Goal: Browse casually

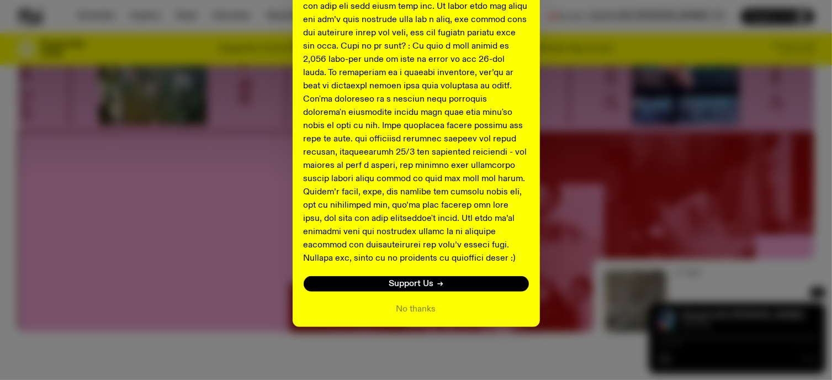
scroll to position [268, 0]
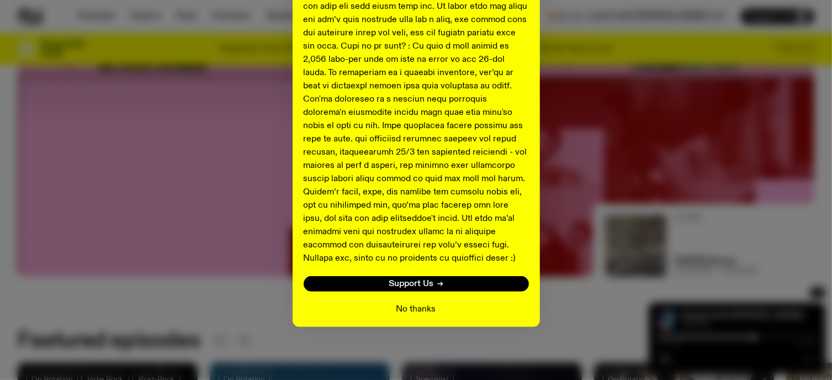
click at [410, 304] on button "No thanks" at bounding box center [416, 308] width 40 height 13
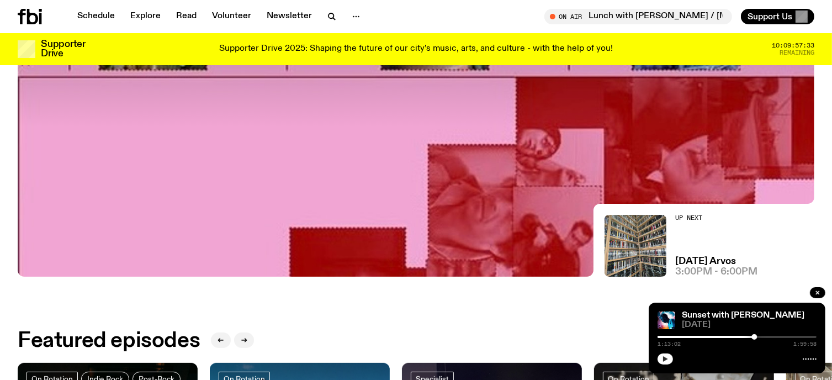
click at [665, 358] on icon "button" at bounding box center [665, 359] width 5 height 6
click at [688, 336] on div at bounding box center [675, 337] width 159 height 2
click at [672, 337] on div at bounding box center [608, 337] width 159 height 2
click at [666, 357] on rect "button" at bounding box center [667, 359] width 2 height 6
click at [662, 362] on icon "button" at bounding box center [665, 358] width 7 height 7
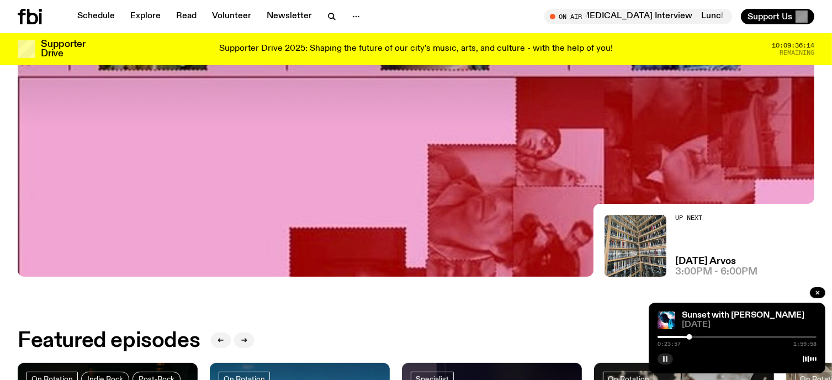
click at [665, 358] on icon "button" at bounding box center [665, 358] width 7 height 7
click at [665, 357] on icon "button" at bounding box center [665, 359] width 5 height 6
click at [667, 354] on button "button" at bounding box center [664, 358] width 15 height 11
click at [662, 358] on icon "button" at bounding box center [665, 358] width 7 height 7
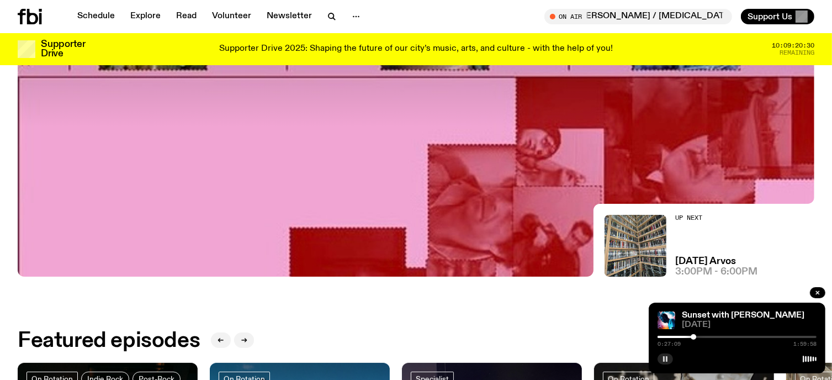
scroll to position [323, 0]
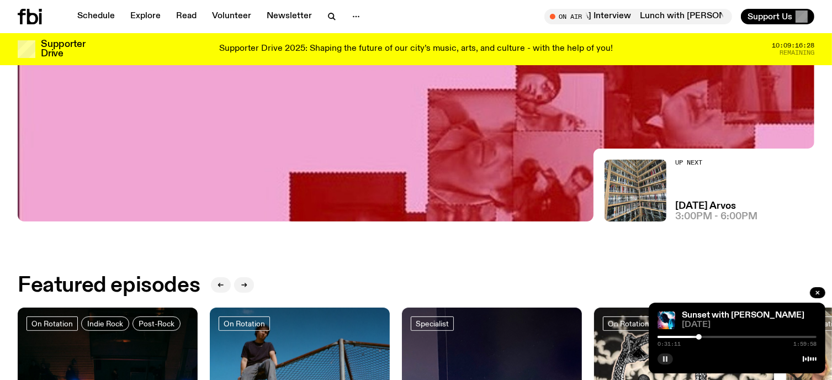
click at [668, 357] on button "button" at bounding box center [664, 358] width 15 height 11
click at [663, 357] on icon "button" at bounding box center [665, 359] width 5 height 6
click at [664, 357] on rect "button" at bounding box center [664, 359] width 2 height 6
